Goal: Information Seeking & Learning: Learn about a topic

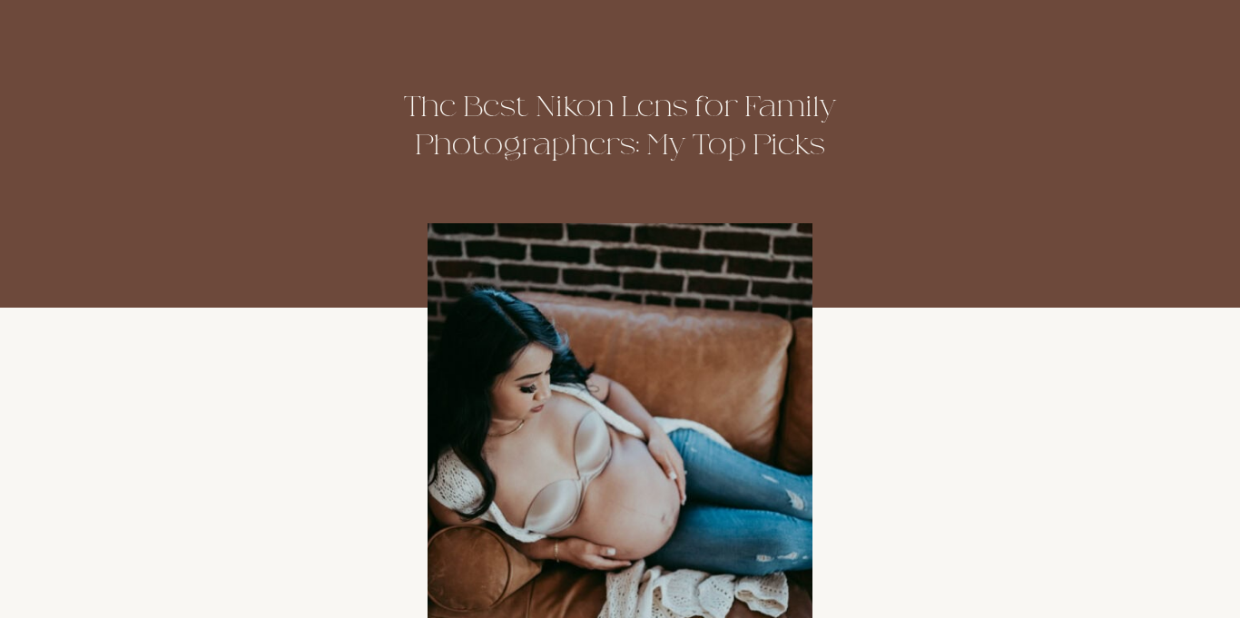
scroll to position [260, 0]
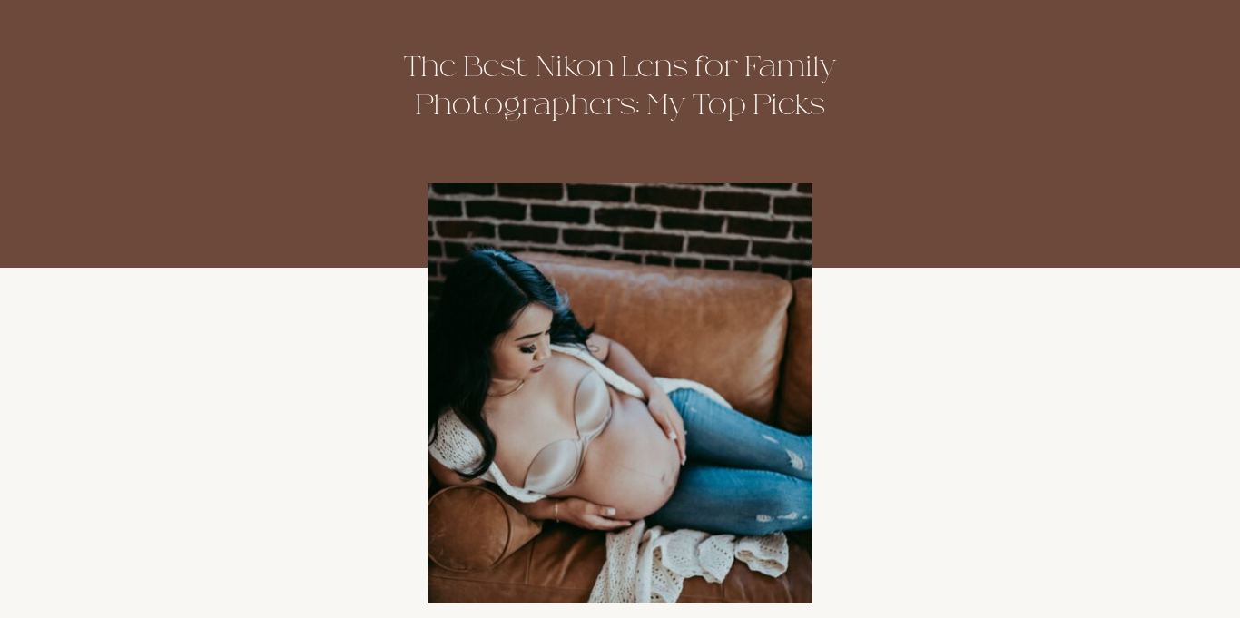
click at [506, 251] on img at bounding box center [620, 393] width 385 height 420
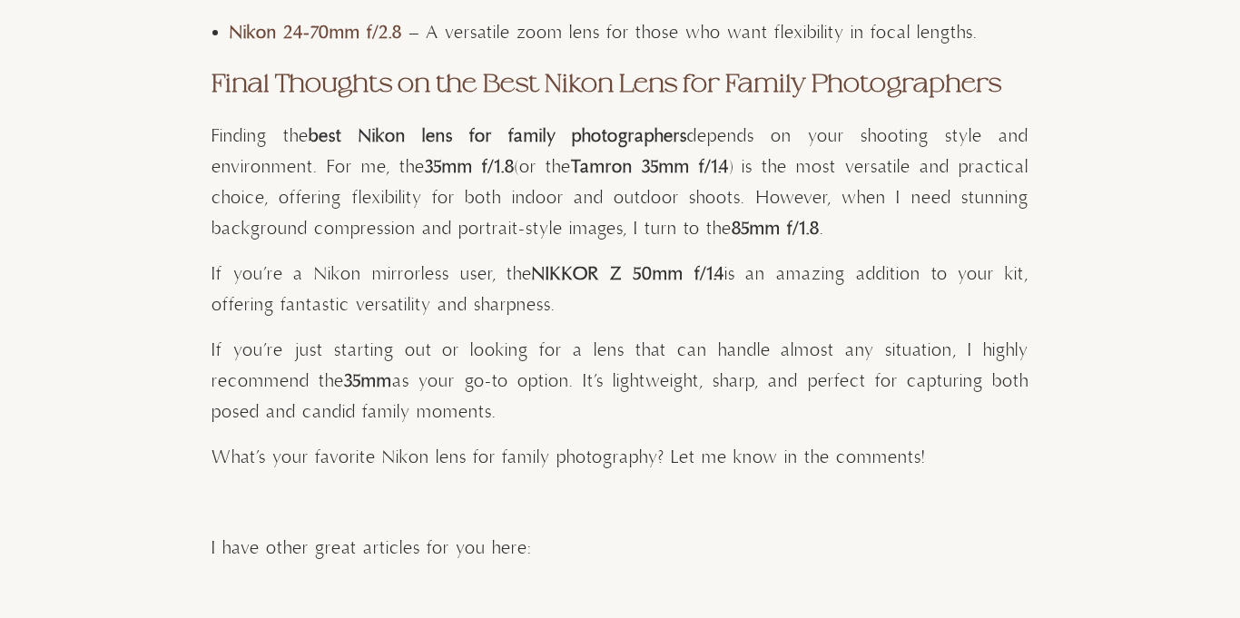
scroll to position [9102, 0]
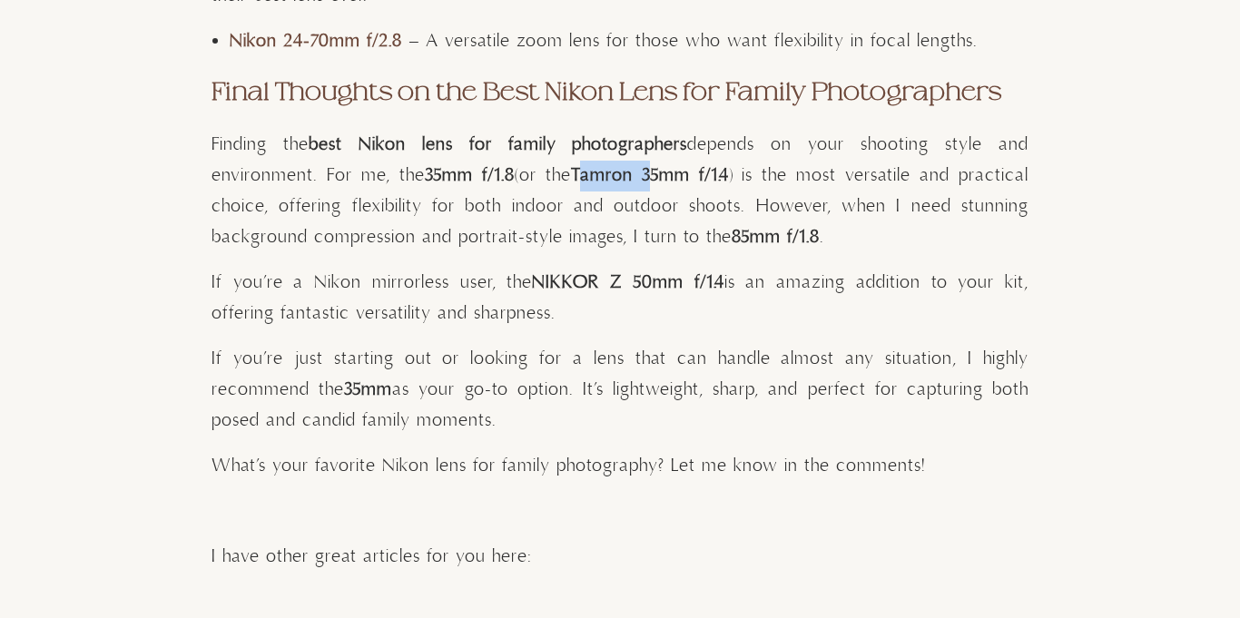
drag, startPoint x: 591, startPoint y: 173, endPoint x: 663, endPoint y: 190, distance: 73.8
click at [663, 190] on p "Finding the best Nikon lens for family photographers depends on your shooting s…" at bounding box center [620, 191] width 817 height 123
drag, startPoint x: 579, startPoint y: 173, endPoint x: 737, endPoint y: 173, distance: 158.0
click at [737, 173] on p "Finding the best Nikon lens for family photographers depends on your shooting s…" at bounding box center [620, 191] width 817 height 123
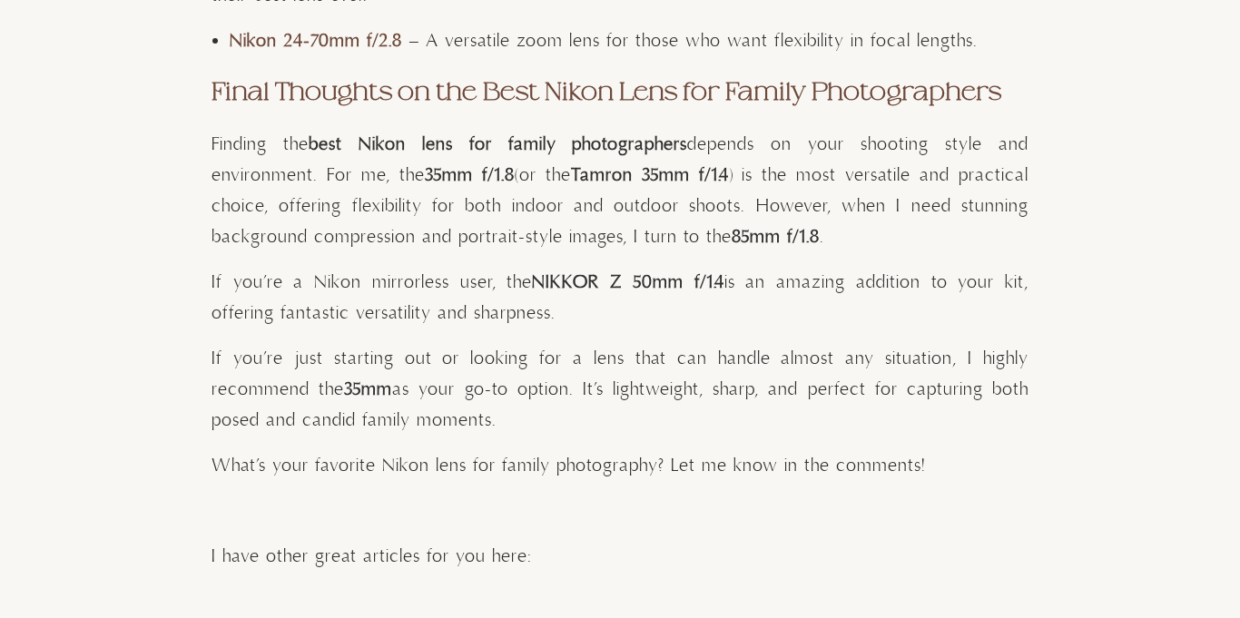
copy p "Tamron 35mm f/1.4"
click at [519, 218] on p "Finding the best Nikon lens for family photographers depends on your shooting s…" at bounding box center [620, 191] width 817 height 123
drag, startPoint x: 428, startPoint y: 175, endPoint x: 513, endPoint y: 175, distance: 85.4
click at [513, 175] on p "Finding the best Nikon lens for family photographers depends on your shooting s…" at bounding box center [620, 191] width 817 height 123
copy strong "35mm f/1.8"
